Goal: Task Accomplishment & Management: Use online tool/utility

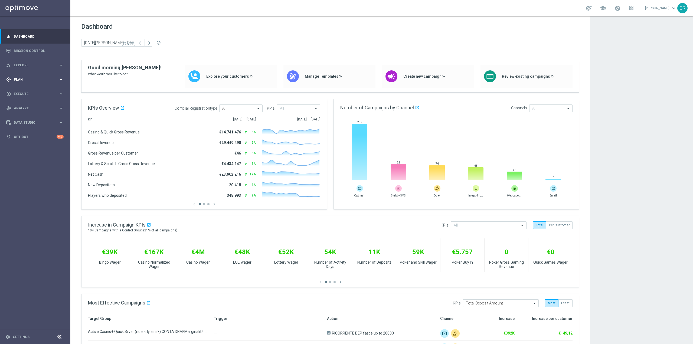
click at [32, 75] on div "gps_fixed Plan keyboard_arrow_right" at bounding box center [35, 79] width 70 height 14
click at [36, 108] on span "Templates" at bounding box center [33, 106] width 39 height 3
click at [36, 114] on link "Optimail" at bounding box center [37, 115] width 40 height 4
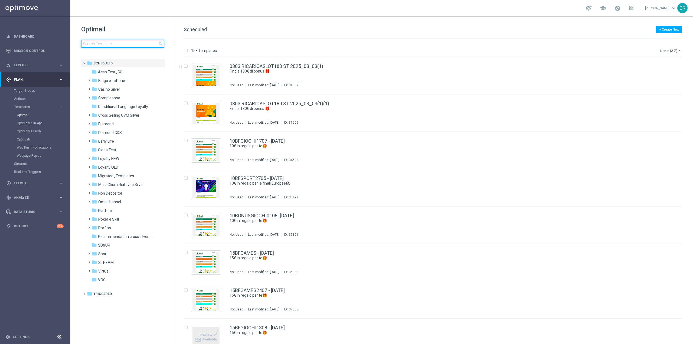
click at [144, 42] on input at bounding box center [122, 44] width 83 height 8
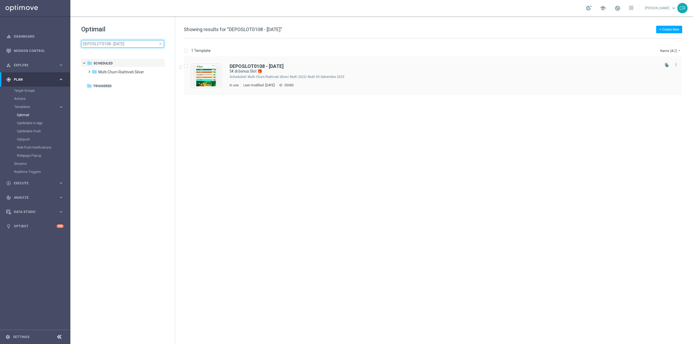
type input "DEPOSLOT0108 - [DATE]"
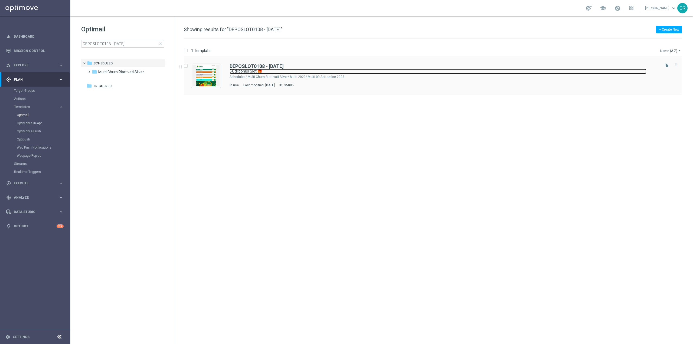
click at [423, 71] on link "5€ di bonus Slot 🎁" at bounding box center [438, 71] width 417 height 5
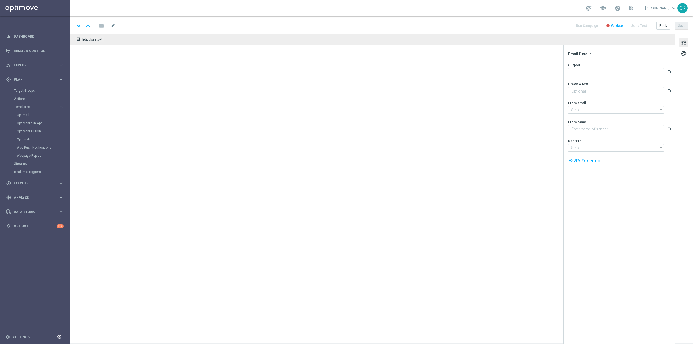
type textarea "Scopri la nuova promozione"
type input "[EMAIL_ADDRESS][DOMAIN_NAME]"
type textarea "Sisal"
type input "[EMAIL_ADDRESS][DOMAIN_NAME]"
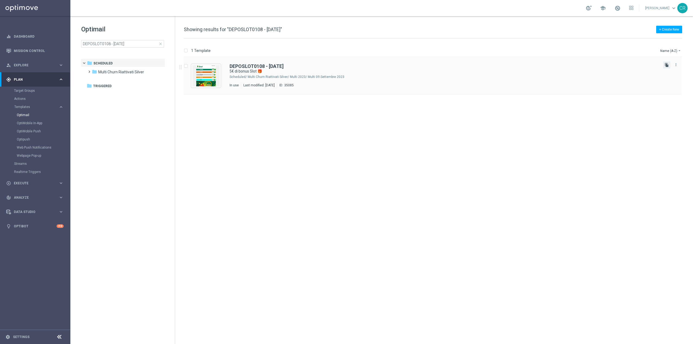
click at [667, 64] on icon "file_copy" at bounding box center [667, 65] width 4 height 4
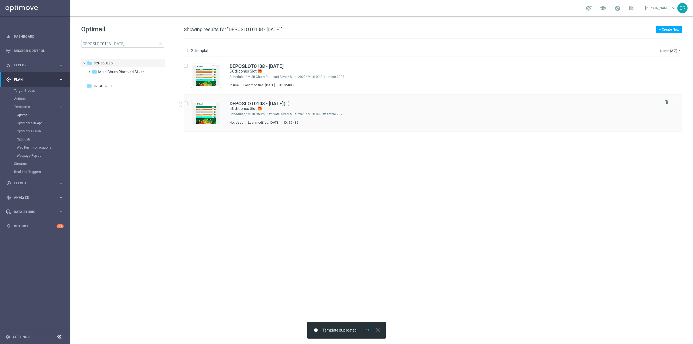
click at [381, 106] on div "DEPOSLOT0108 - [DATE] (1)" at bounding box center [444, 103] width 429 height 5
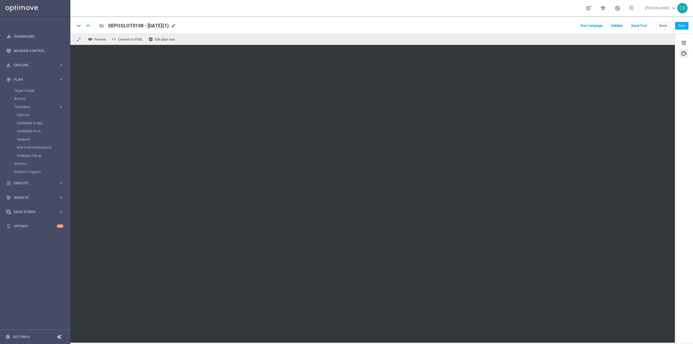
click at [176, 25] on span "mode_edit" at bounding box center [173, 25] width 5 height 5
type textarea "0"
drag, startPoint x: 137, startPoint y: 24, endPoint x: 102, endPoint y: 27, distance: 35.3
click at [102, 27] on div "keyboard_arrow_down keyboard_arrow_up folder DEPOSLOT0108 - [DATE](1)" at bounding box center [159, 25] width 168 height 7
paste input "DEPSLOT1608"
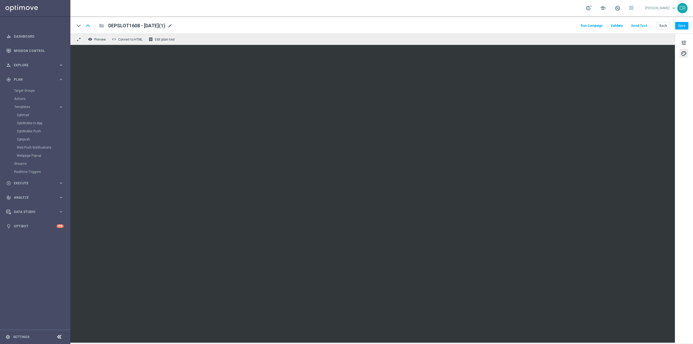
click at [172, 26] on div "DEPSLOT1608 - [DATE](1) mode_edit" at bounding box center [140, 25] width 64 height 7
type input "DEPSLOT1608 - [DATE]"
click at [684, 25] on button "Save" at bounding box center [681, 26] width 13 height 8
click at [158, 22] on div "keyboard_arrow_down keyboard_arrow_up folder DEPSLOT1608 - [DATE] DEPSLOT1608 -…" at bounding box center [381, 24] width 623 height 17
click at [158, 28] on span "DEPSLOT1608 - [DATE]" at bounding box center [133, 25] width 51 height 6
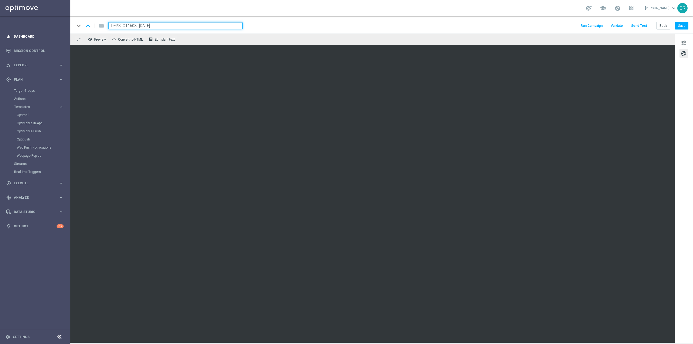
drag, startPoint x: 176, startPoint y: 26, endPoint x: 56, endPoint y: 31, distance: 120.3
click at [56, 31] on main "equalizer Dashboard Mission Control" at bounding box center [346, 172] width 693 height 344
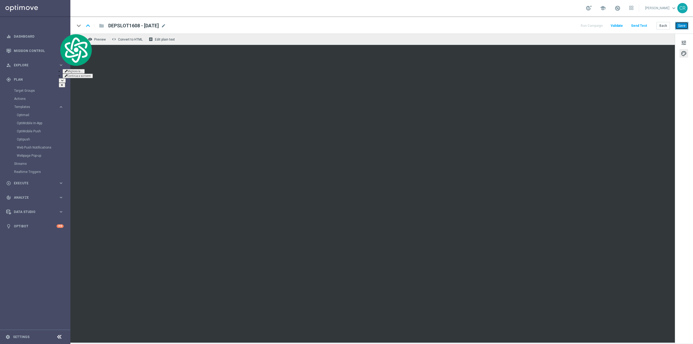
click at [681, 23] on button "Save" at bounding box center [681, 26] width 13 height 8
click at [614, 9] on link at bounding box center [617, 8] width 7 height 9
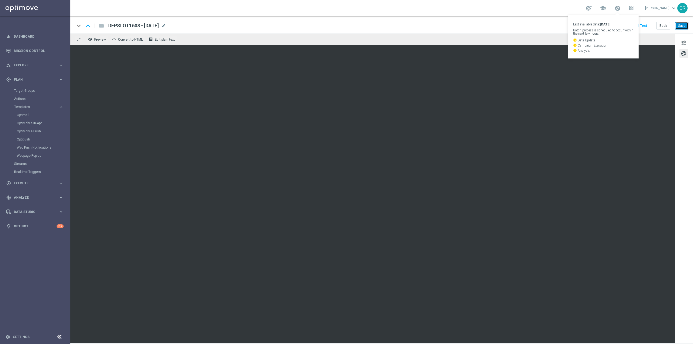
click at [684, 24] on button "Save" at bounding box center [681, 26] width 13 height 8
click at [681, 25] on button "Save" at bounding box center [681, 26] width 13 height 8
click at [683, 41] on span "tune" at bounding box center [684, 42] width 6 height 7
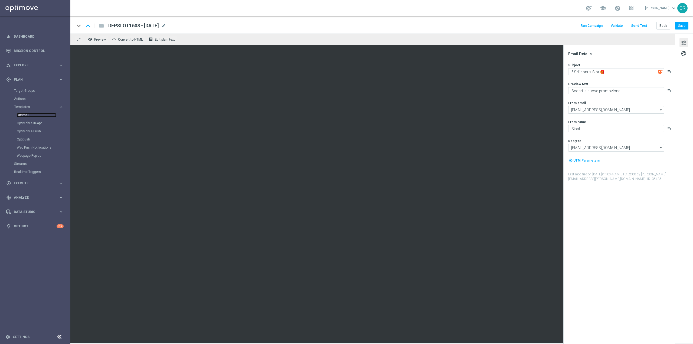
click at [32, 114] on link "Optimail" at bounding box center [37, 115] width 40 height 4
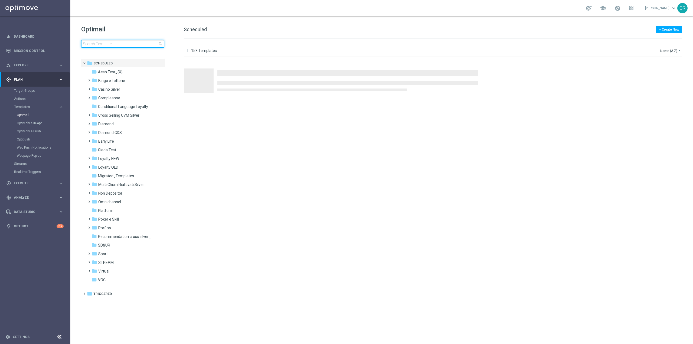
click at [113, 43] on input at bounding box center [122, 44] width 83 height 8
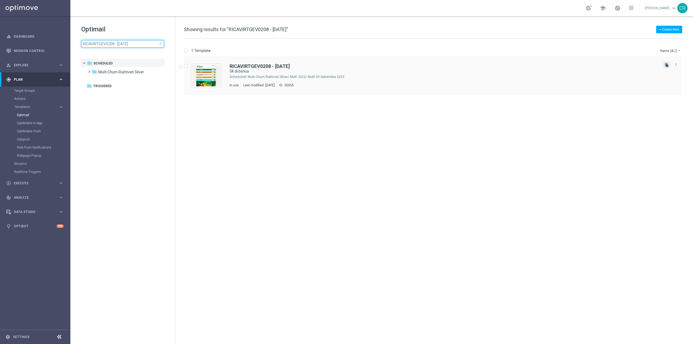
type input "RICAVIRTGEV0208 - [DATE]"
click at [668, 65] on icon "file_copy" at bounding box center [667, 65] width 4 height 4
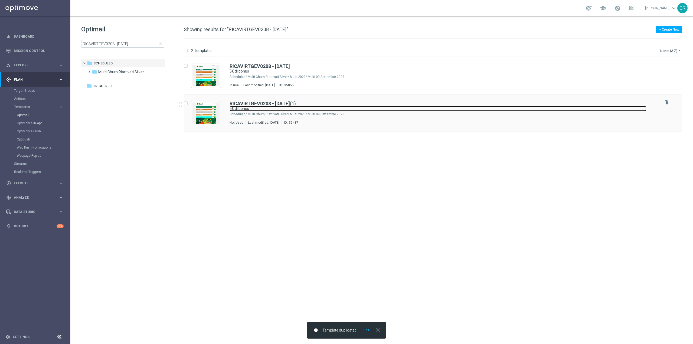
click at [356, 110] on link "5€ di bonus" at bounding box center [438, 108] width 417 height 5
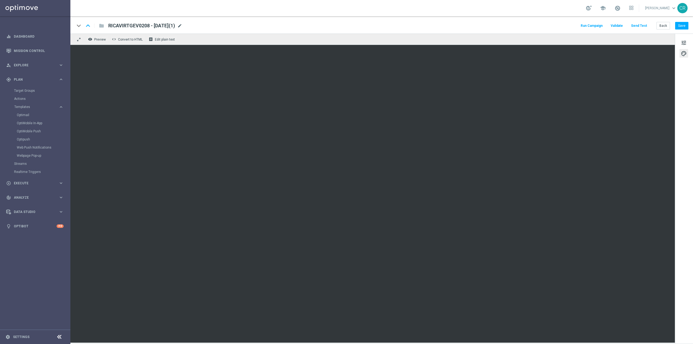
click at [182, 25] on span "mode_edit" at bounding box center [179, 25] width 5 height 5
drag, startPoint x: 143, startPoint y: 25, endPoint x: 49, endPoint y: 28, distance: 93.4
click at [51, 28] on main "equalizer Dashboard Mission Control" at bounding box center [346, 172] width 693 height 344
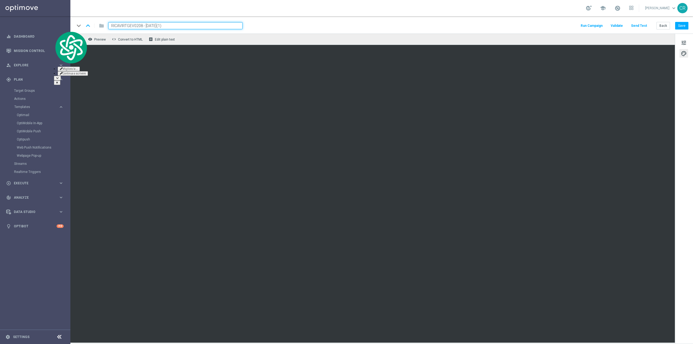
paste input "DEPSPORT16"
click at [159, 27] on input "DEPSPORT1608 - [DATE](1)" at bounding box center [175, 25] width 134 height 7
click at [167, 25] on input "DEPSPORT1608 - [DATE](1)" at bounding box center [175, 25] width 134 height 7
type input "DEPSPORT1608 - [DATE]"
click at [681, 24] on button "Save" at bounding box center [681, 26] width 13 height 8
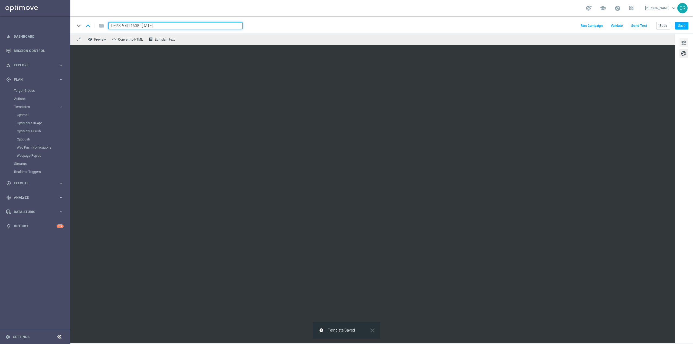
click at [686, 40] on span "tune" at bounding box center [684, 42] width 6 height 7
click at [684, 23] on button "Save" at bounding box center [681, 26] width 13 height 8
click at [682, 28] on button "Save" at bounding box center [681, 26] width 13 height 8
click at [682, 24] on button "Save" at bounding box center [681, 26] width 13 height 8
drag, startPoint x: 173, startPoint y: 26, endPoint x: 0, endPoint y: 27, distance: 173.3
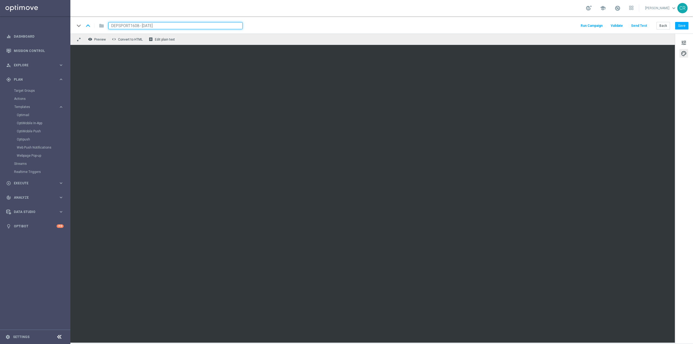
click at [0, 27] on main "equalizer Dashboard Mission Control" at bounding box center [346, 172] width 693 height 344
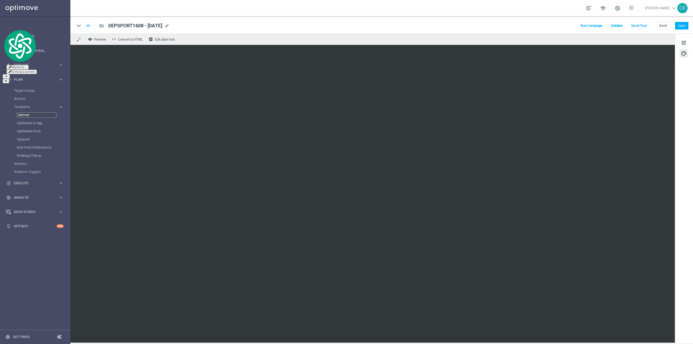
click at [27, 115] on link "Optimail" at bounding box center [37, 115] width 40 height 4
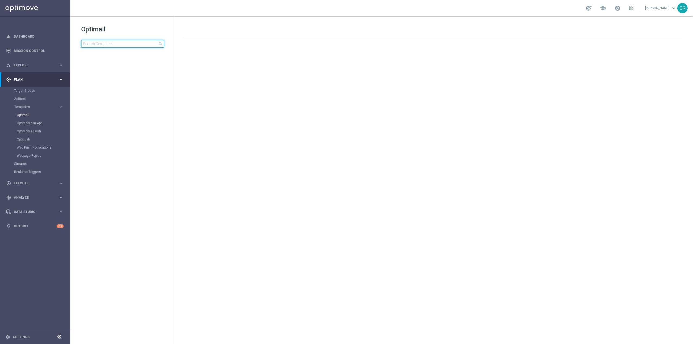
click at [131, 42] on input at bounding box center [122, 44] width 83 height 8
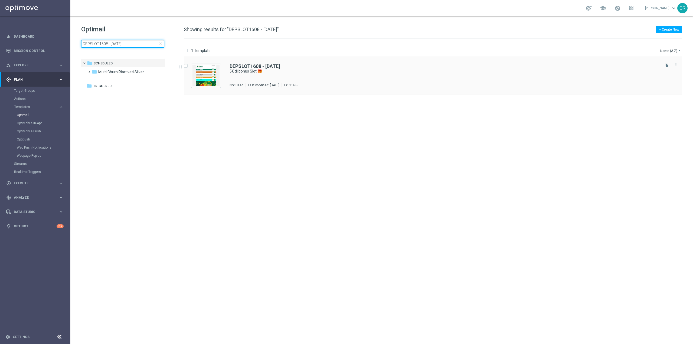
type input "DEPSLOT1608 - [DATE]"
click at [446, 80] on div "DEPSLOT1608 - [DATE] 5€ di bonus Slot 🎁 Not Used Last modified: [DATE] ID: 35435" at bounding box center [444, 76] width 429 height 24
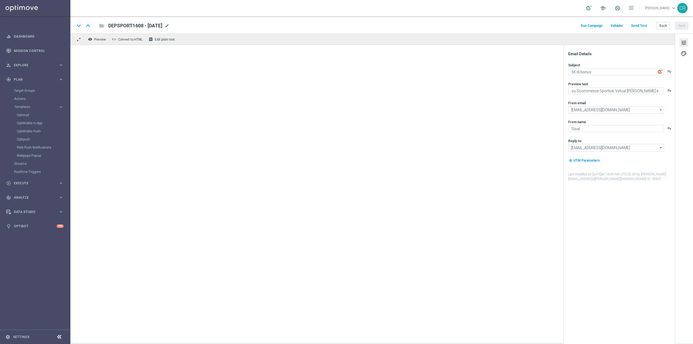
type textarea "5€ di bonus Slot 🎁"
type textarea "Scopri la nuova promozione"
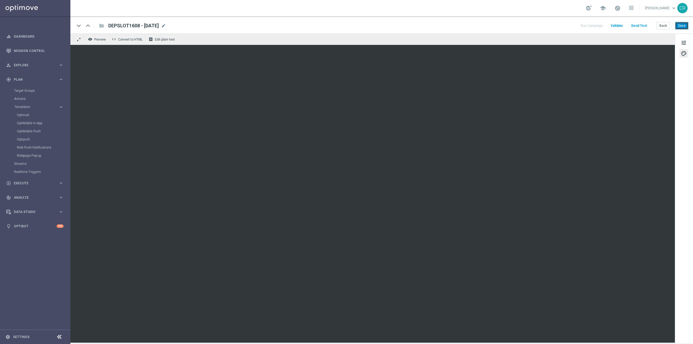
click at [680, 25] on button "Save" at bounding box center [681, 26] width 13 height 8
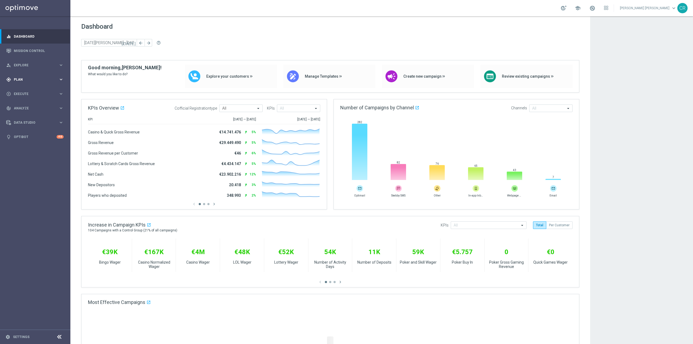
click at [26, 82] on div "gps_fixed Plan keyboard_arrow_right" at bounding box center [35, 79] width 70 height 14
click at [30, 107] on span "Templates" at bounding box center [33, 106] width 39 height 3
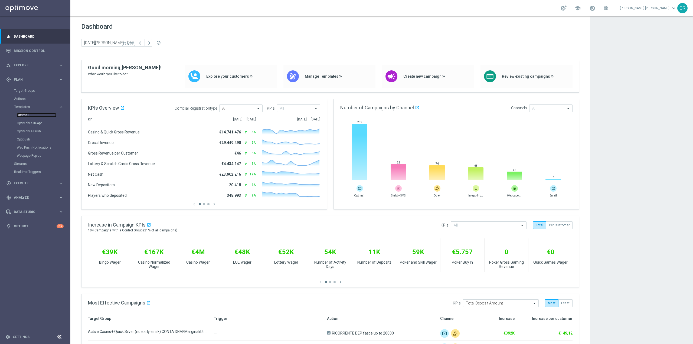
click at [29, 117] on link "Optimail" at bounding box center [37, 115] width 40 height 4
